Goal: Task Accomplishment & Management: Manage account settings

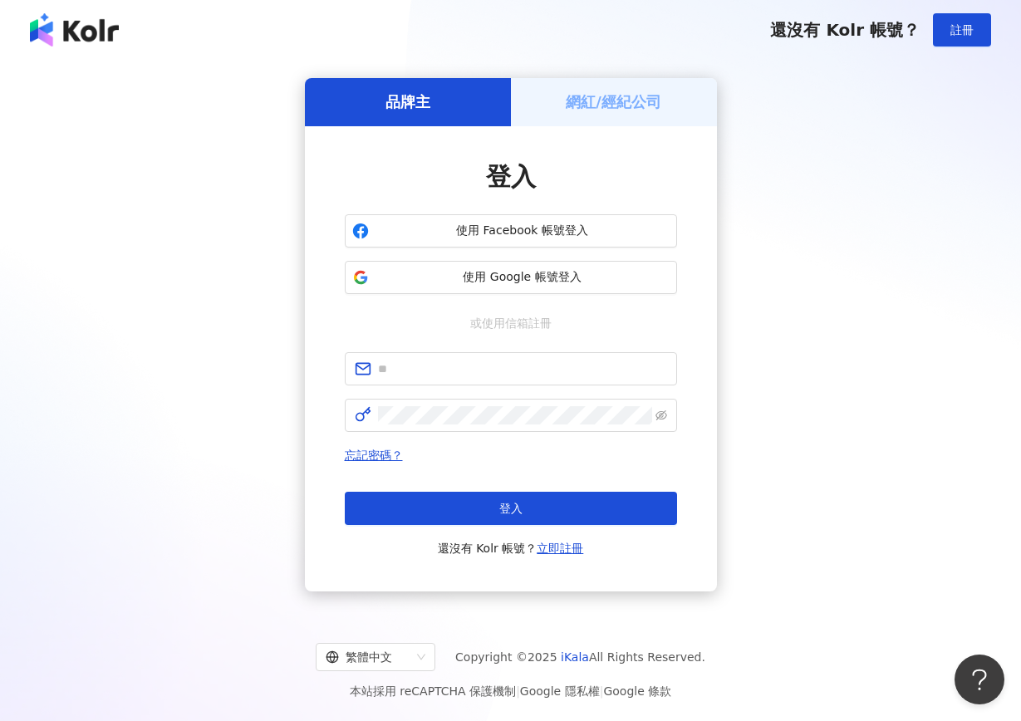
click at [560, 83] on div "網紅/經紀公司" at bounding box center [614, 101] width 206 height 47
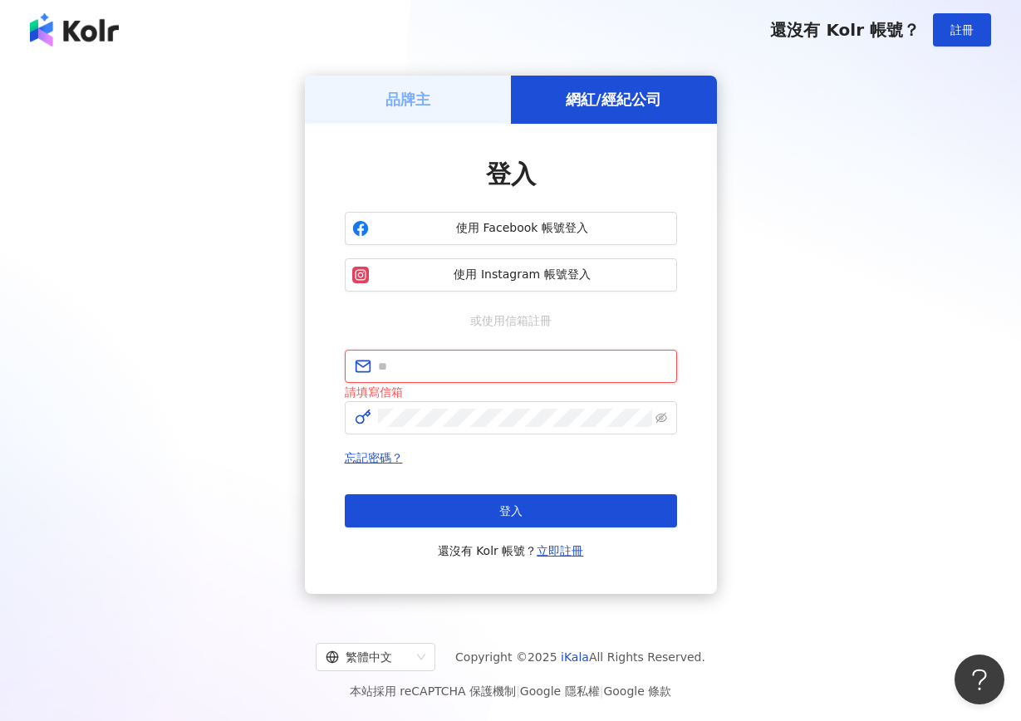
click at [440, 358] on input "text" at bounding box center [522, 366] width 289 height 18
click at [510, 510] on button "登入" at bounding box center [511, 510] width 332 height 33
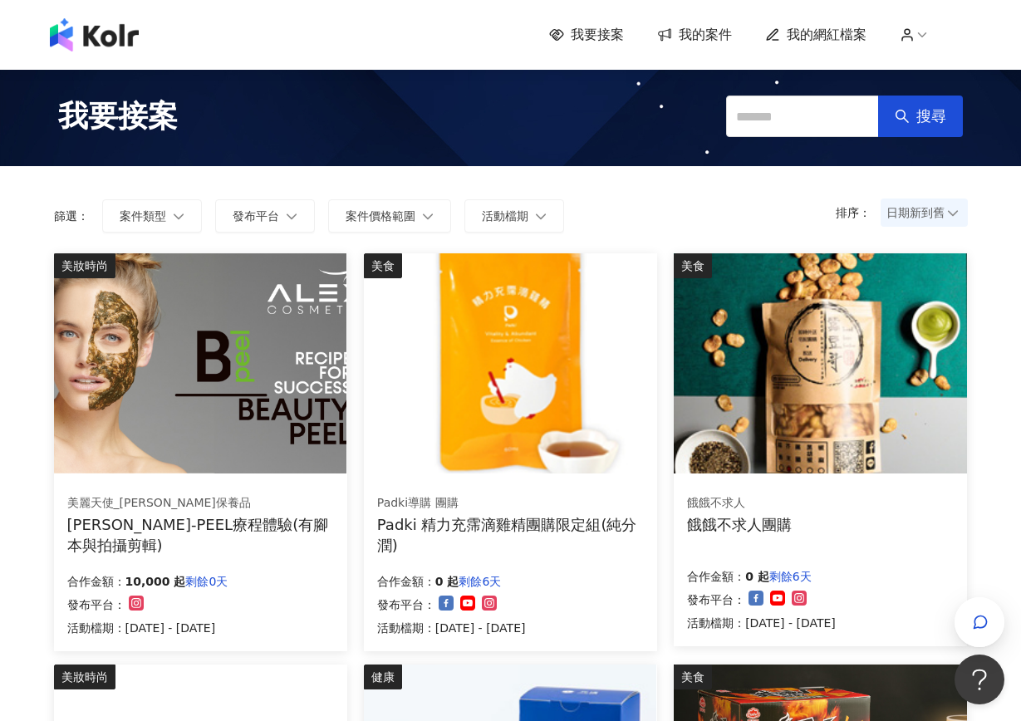
click at [702, 31] on span "我的案件" at bounding box center [704, 35] width 53 height 18
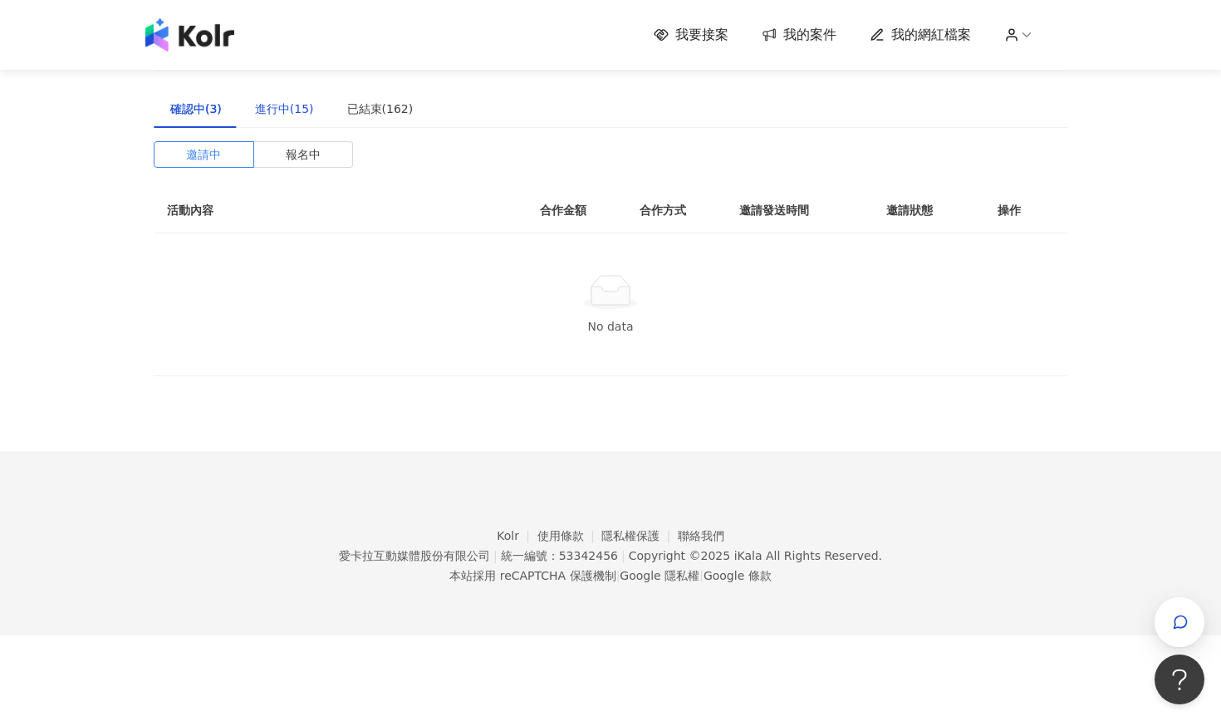
click at [288, 105] on div "進行中(15)" at bounding box center [284, 109] width 59 height 18
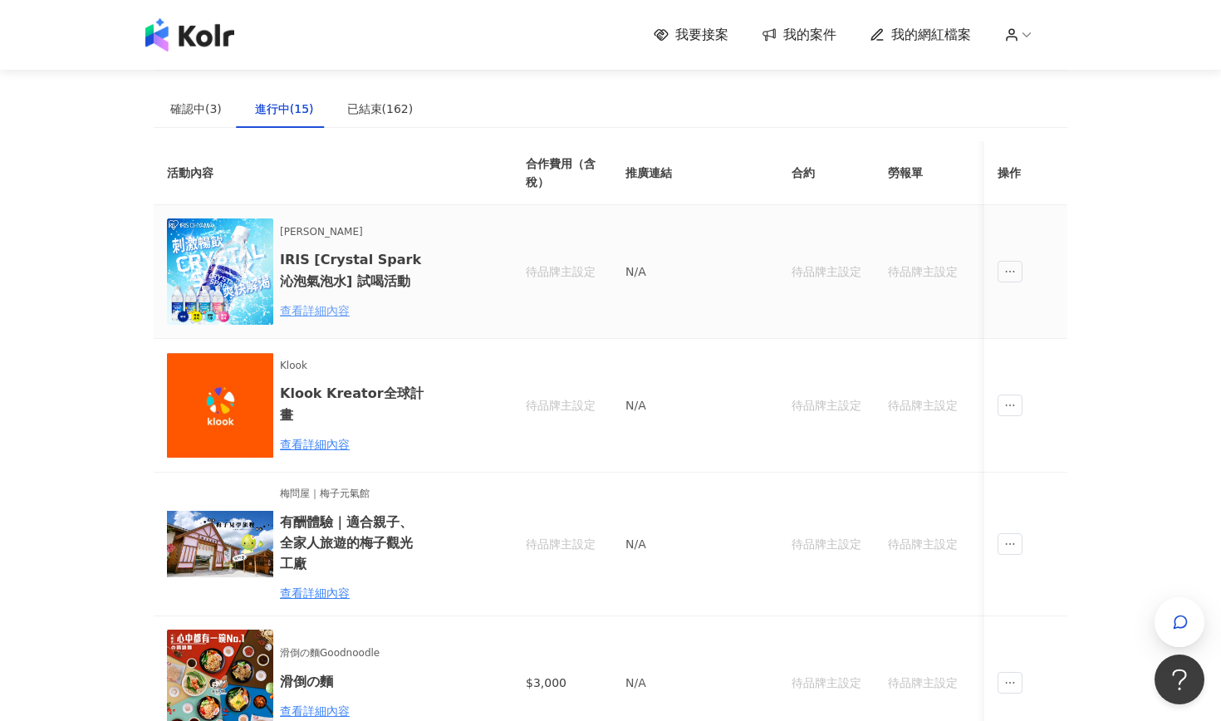
click at [296, 310] on div "查看詳細內容" at bounding box center [352, 310] width 145 height 18
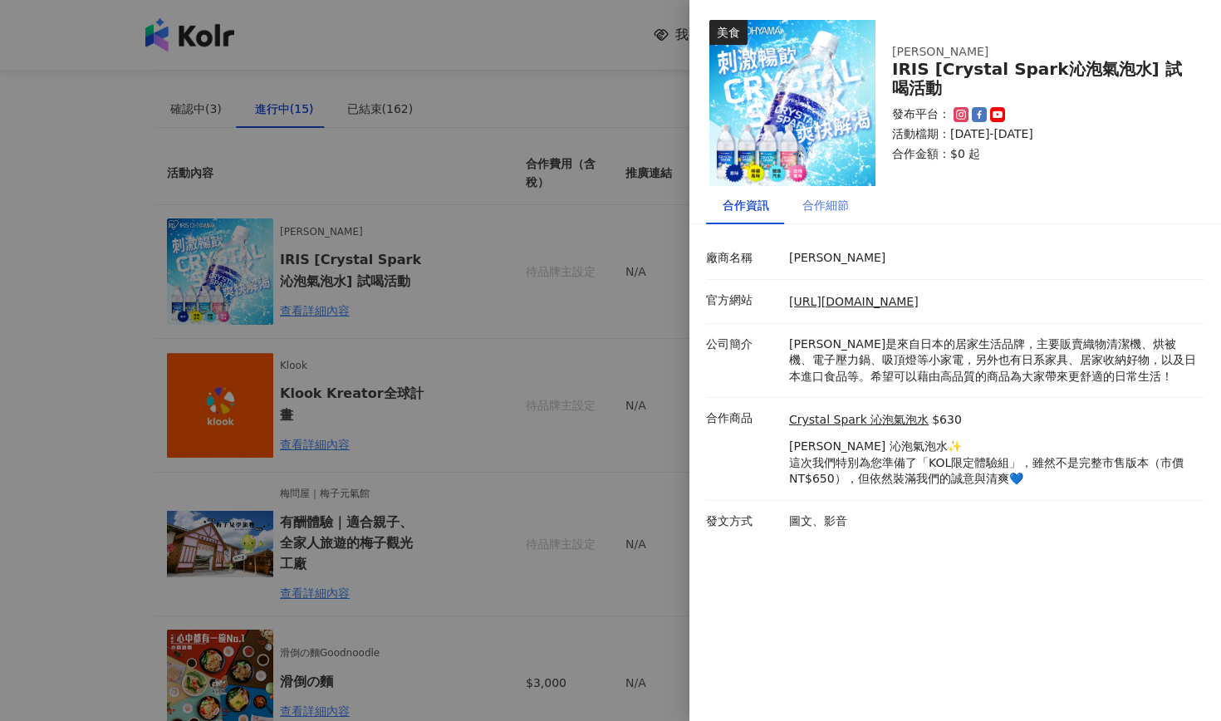
click at [811, 217] on div "合作細節" at bounding box center [826, 205] width 80 height 38
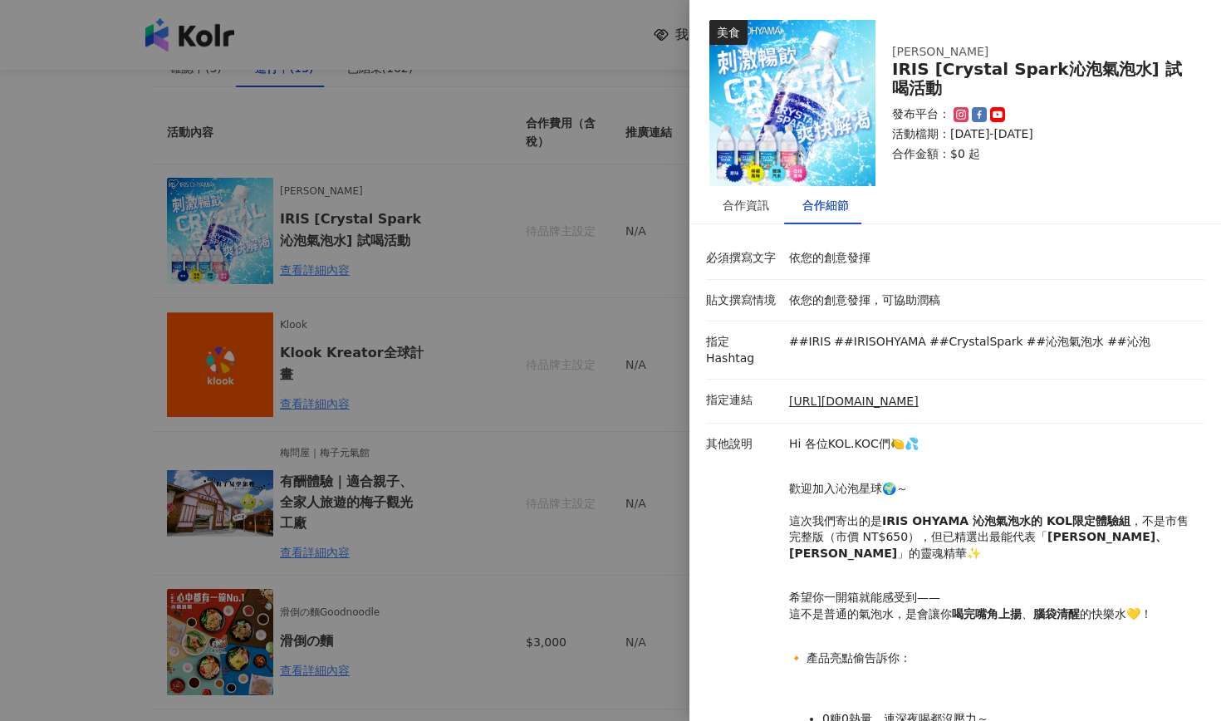
click at [453, 299] on div at bounding box center [610, 360] width 1221 height 721
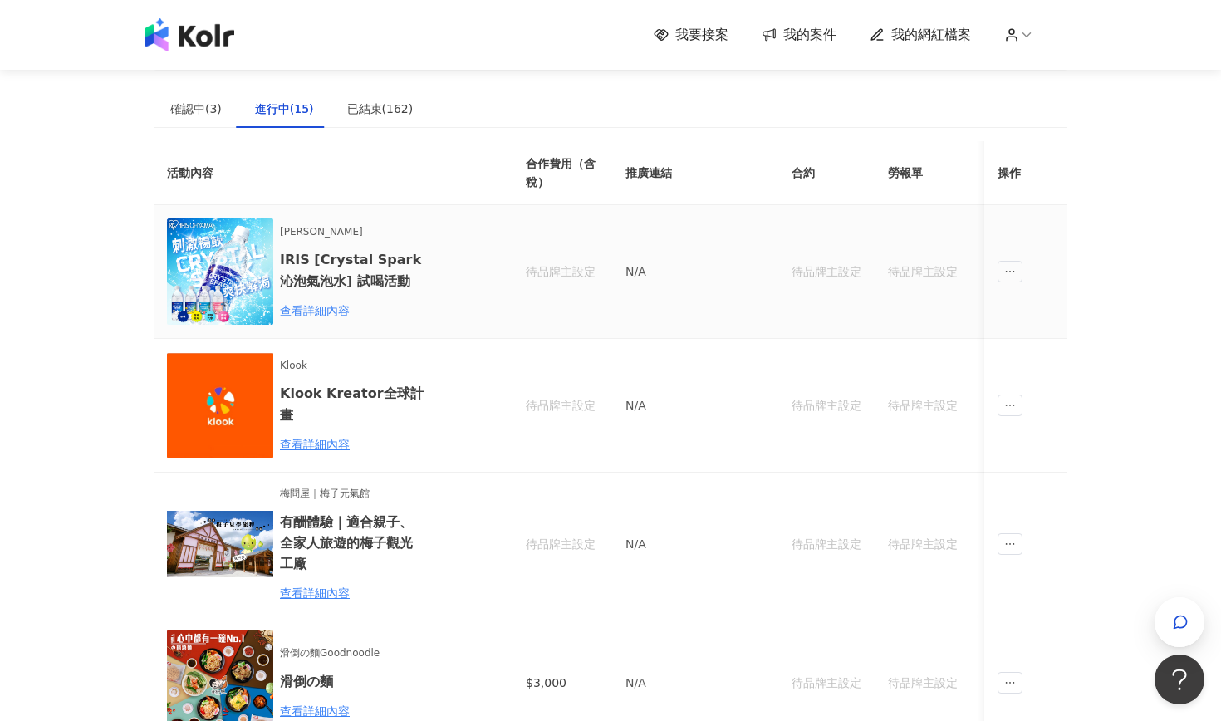
click at [239, 273] on img at bounding box center [220, 271] width 106 height 106
click at [341, 306] on div "查看詳細內容" at bounding box center [352, 310] width 145 height 18
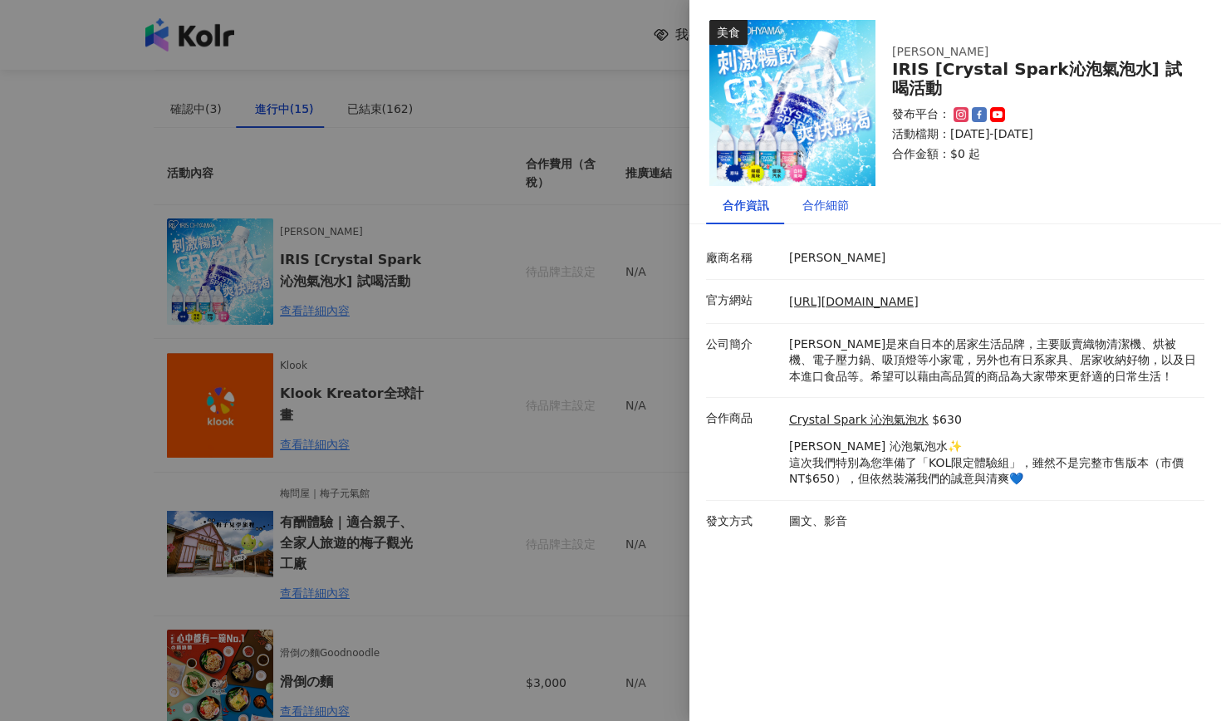
click at [810, 208] on div "合作細節" at bounding box center [825, 205] width 47 height 18
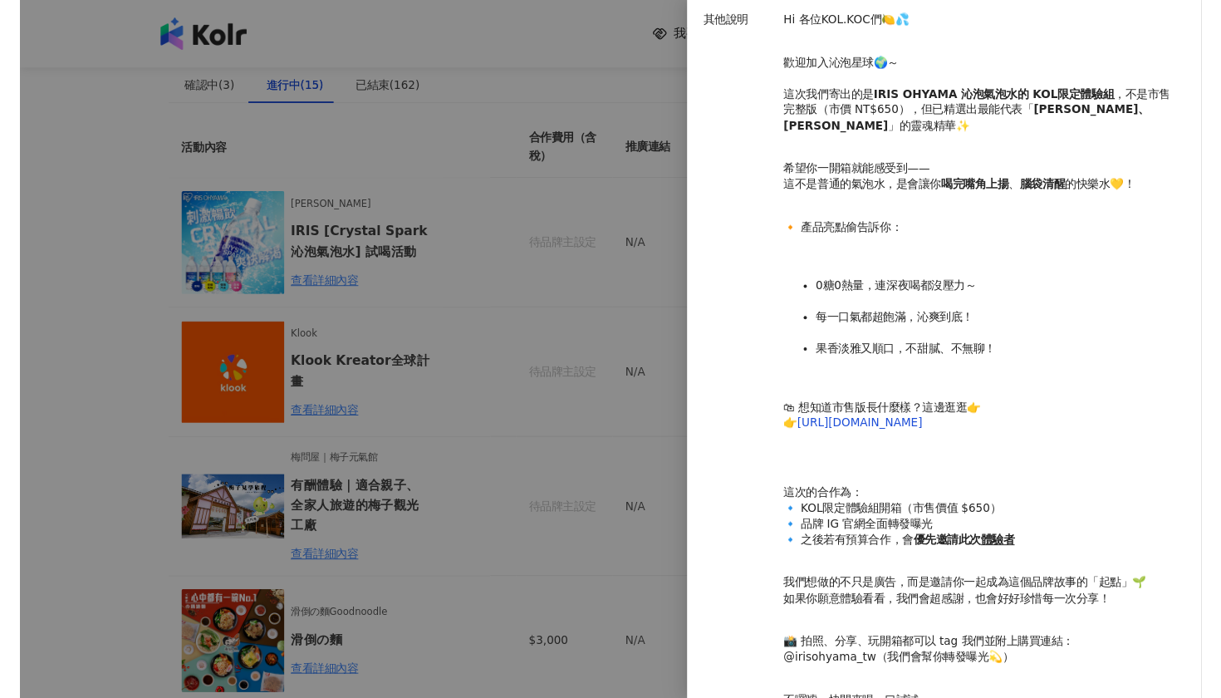
scroll to position [22, 0]
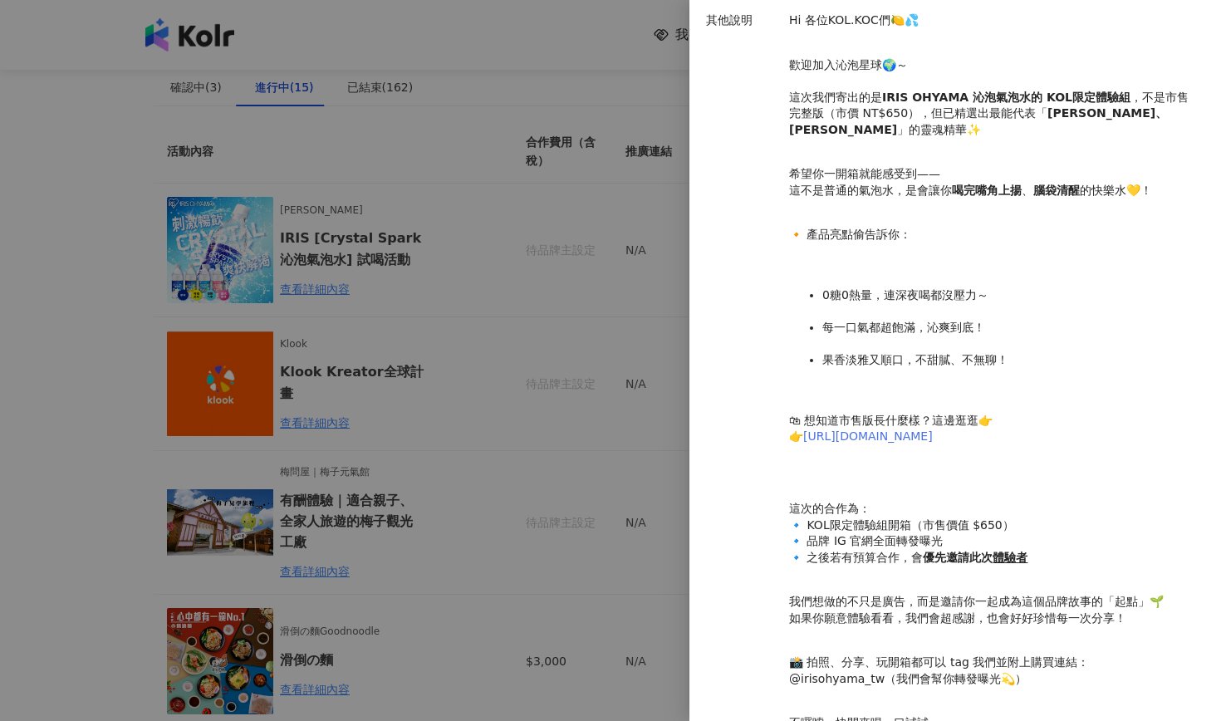
click at [835, 429] on link "[URL][DOMAIN_NAME]" at bounding box center [868, 435] width 130 height 13
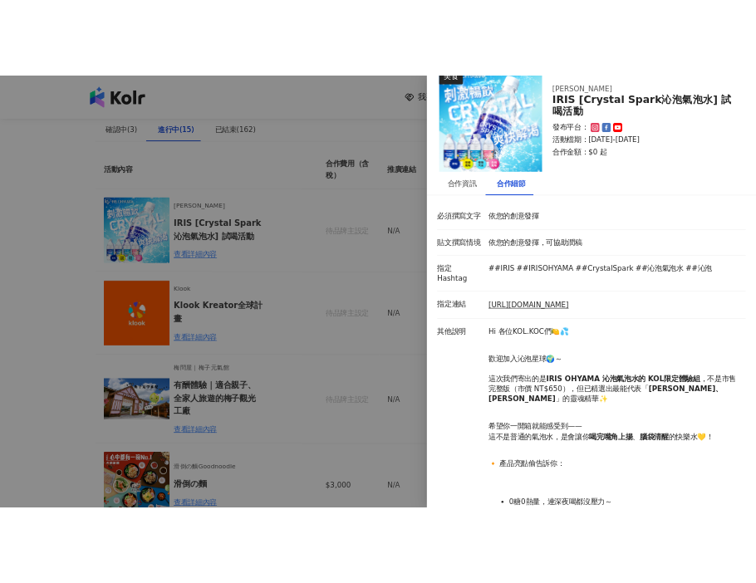
scroll to position [38, 0]
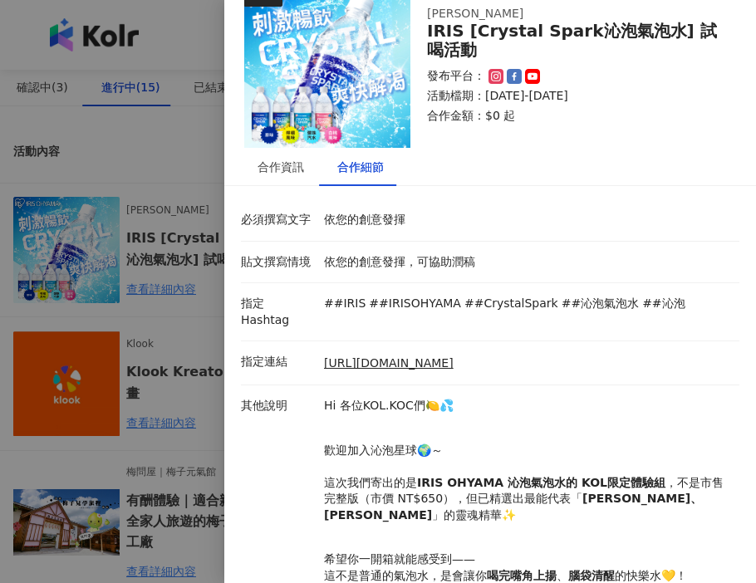
drag, startPoint x: 460, startPoint y: 340, endPoint x: 321, endPoint y: 340, distance: 138.7
click at [321, 354] on div "[URL][DOMAIN_NAME]" at bounding box center [527, 363] width 415 height 18
copy link "[URL][DOMAIN_NAME]"
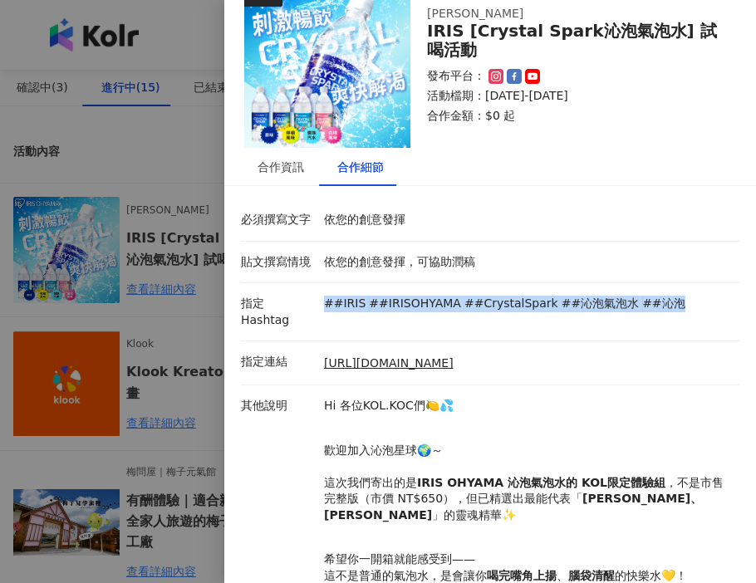
drag, startPoint x: 659, startPoint y: 305, endPoint x: 314, endPoint y: 304, distance: 344.6
click at [314, 304] on div "指定 Hashtag ##IRIS ##IRISOHYAMA ##CrystalSpark ##沁泡氣泡水 ##沁泡" at bounding box center [486, 312] width 498 height 32
copy div "指定 Hashtag ##IRIS ##IRISOHYAMA ##CrystalSpark ##沁泡氣泡水 ##沁泡"
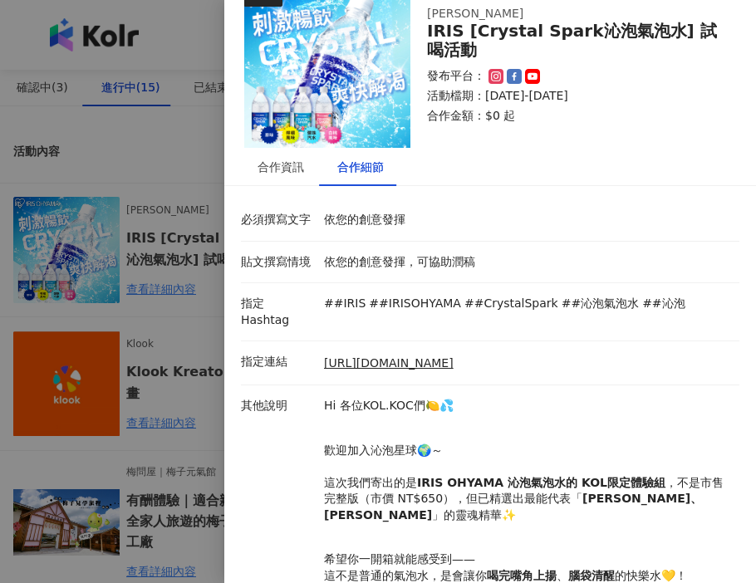
click at [93, 329] on div at bounding box center [378, 291] width 756 height 583
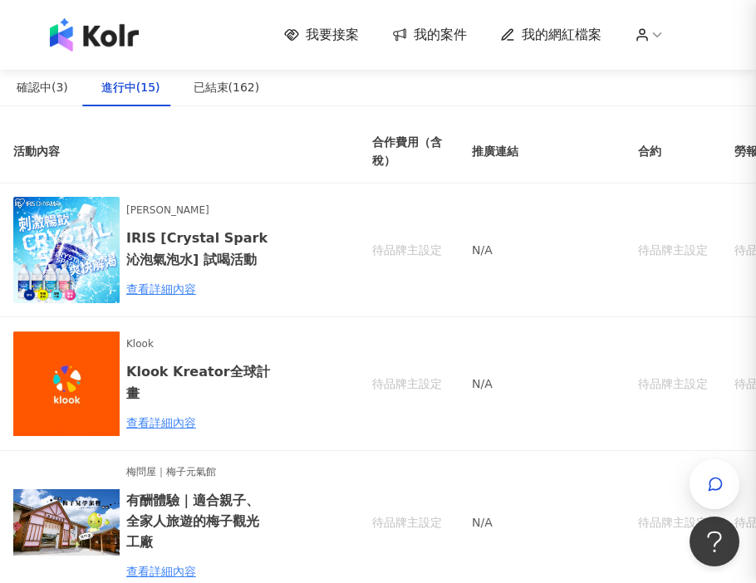
scroll to position [0, 0]
click at [185, 285] on div "查看詳細內容" at bounding box center [198, 289] width 145 height 18
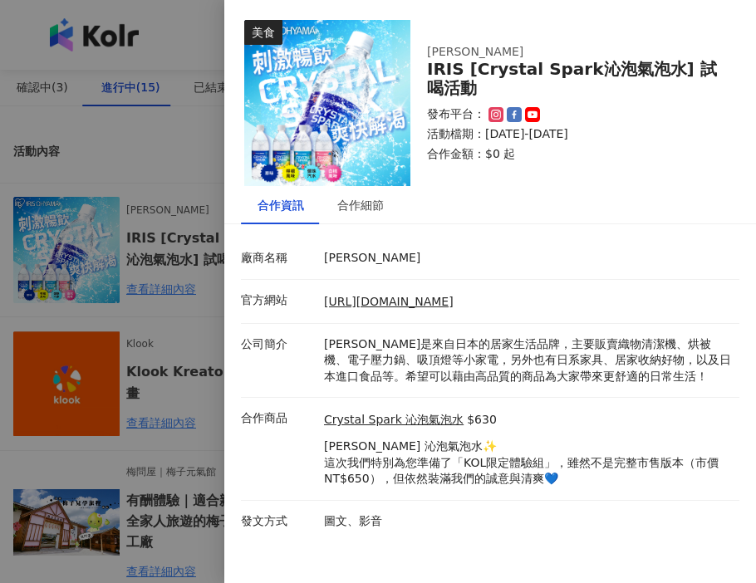
scroll to position [61, 0]
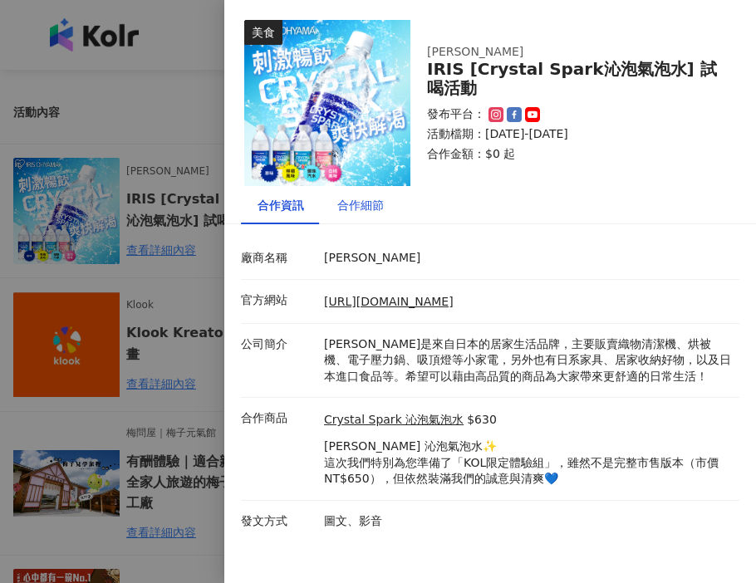
click at [352, 212] on div "合作細節" at bounding box center [360, 205] width 47 height 18
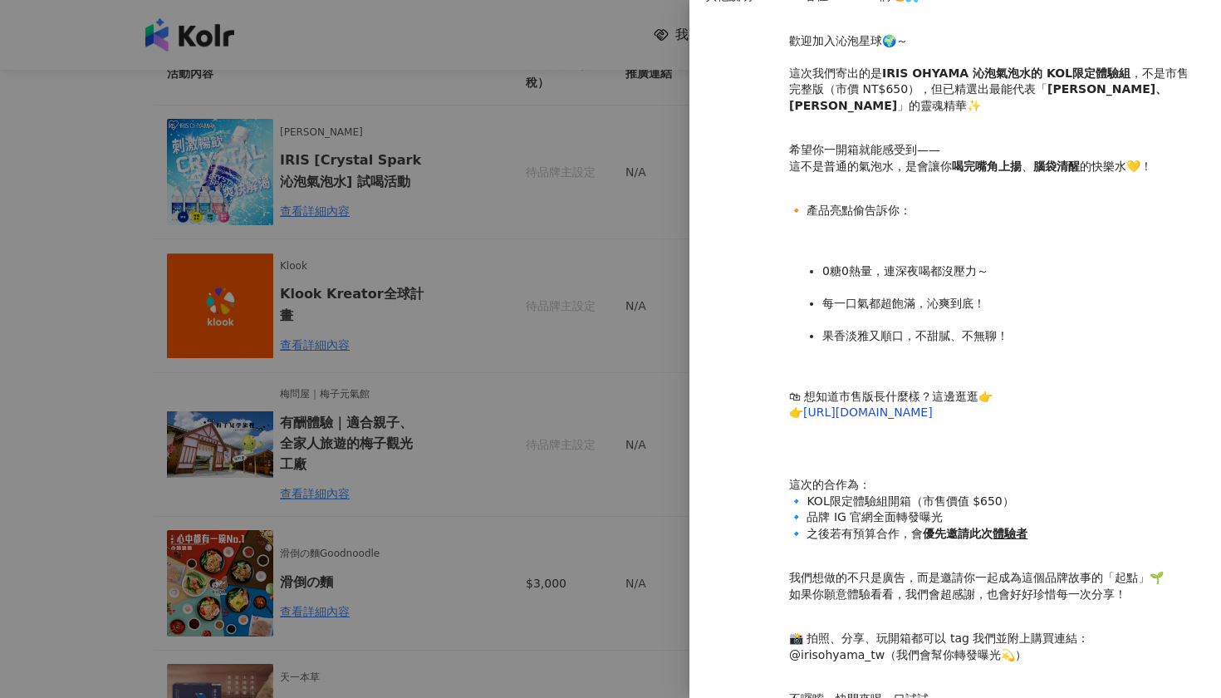
scroll to position [103, 0]
